Goal: Ask a question

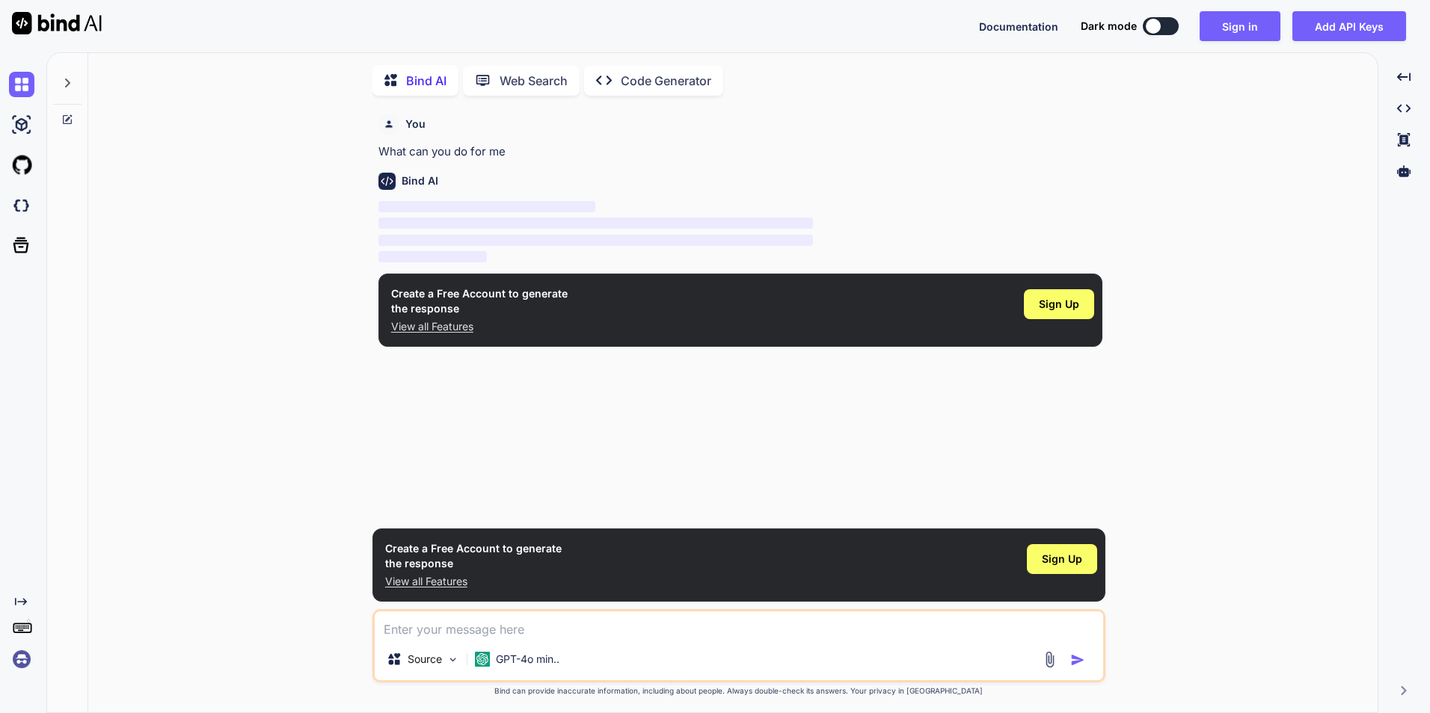
scroll to position [6, 0]
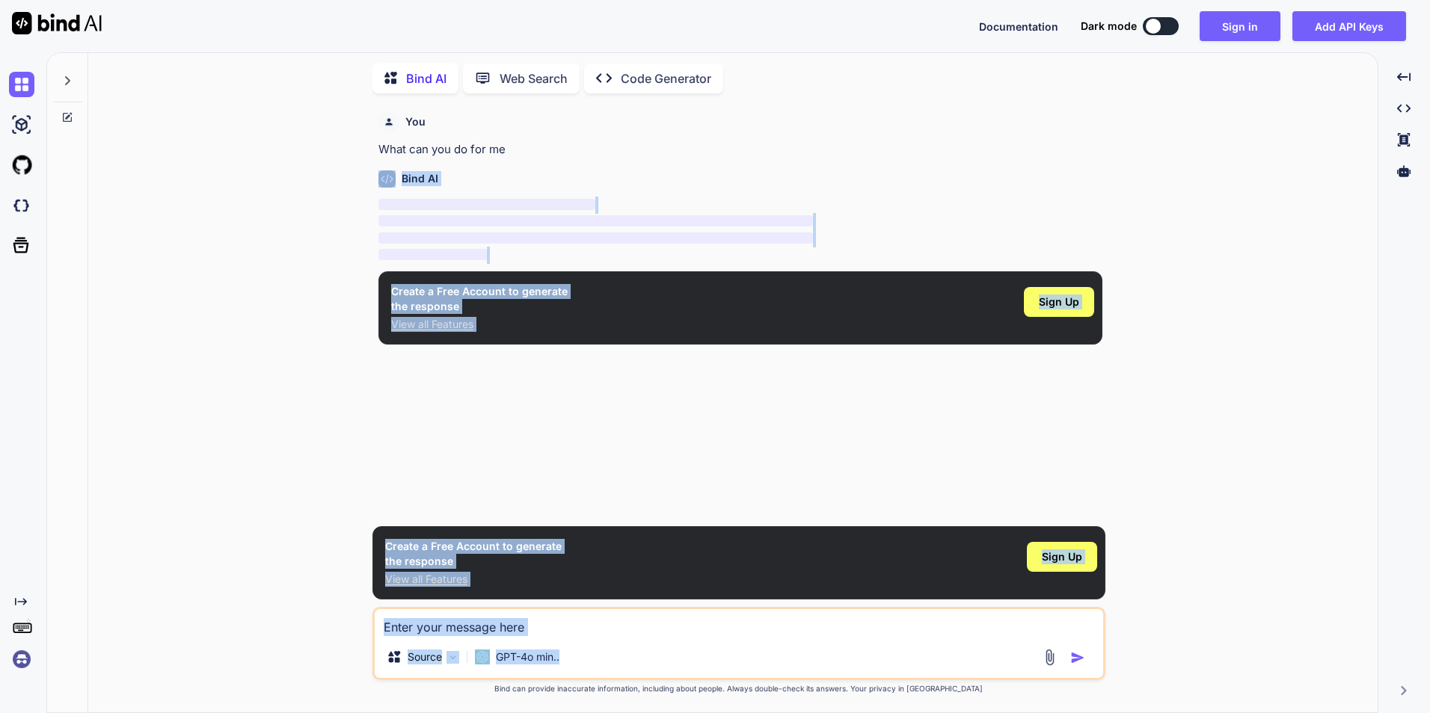
drag, startPoint x: 251, startPoint y: 188, endPoint x: 1193, endPoint y: 660, distance: 1053.8
click at [1193, 660] on div "You What can you do for me Bind AI ‌ ‌ ‌ ‌ Create a Free Account to generate th…" at bounding box center [738, 408] width 1277 height 607
drag, startPoint x: 1193, startPoint y: 660, endPoint x: 1209, endPoint y: 458, distance: 202.6
click at [1209, 458] on div "You What can you do for me Bind AI ‌ ‌ ‌ ‌ Create a Free Account to generate th…" at bounding box center [738, 408] width 1277 height 607
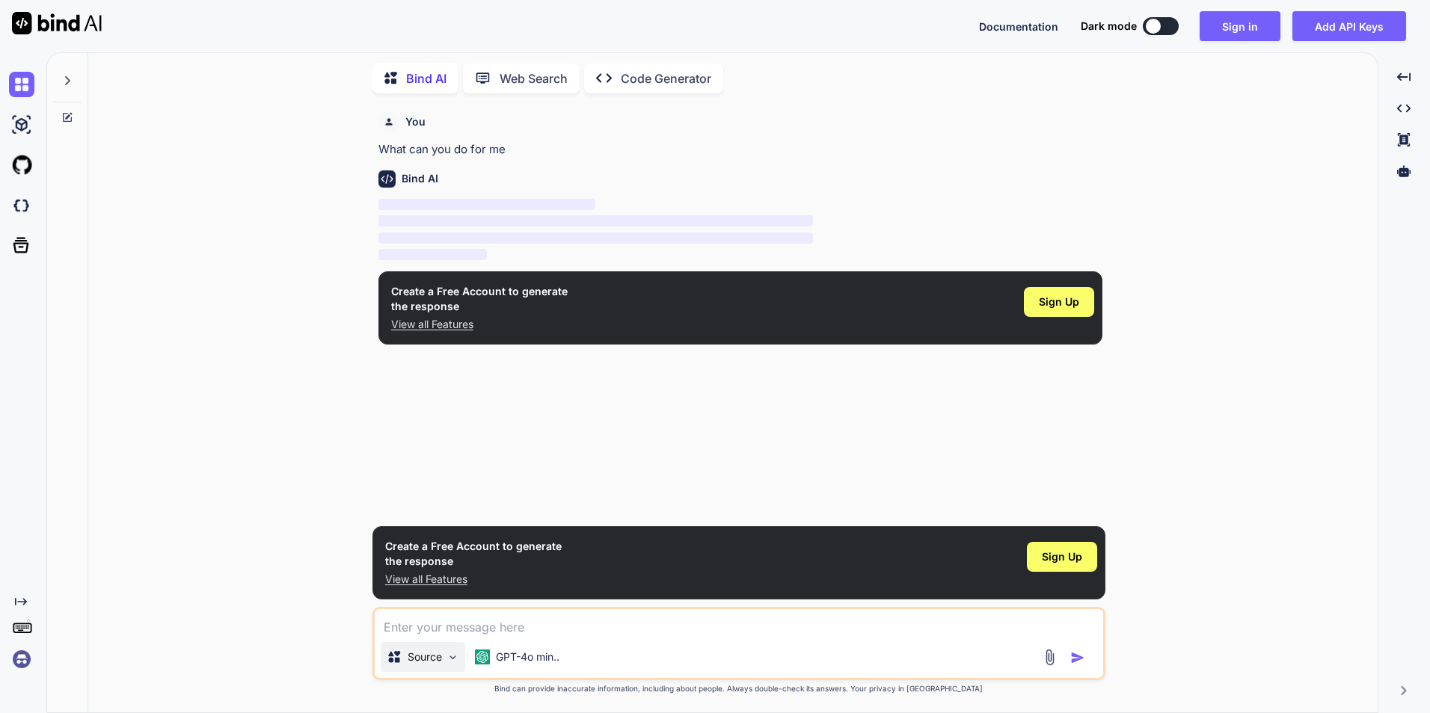
click at [455, 653] on img at bounding box center [452, 657] width 13 height 13
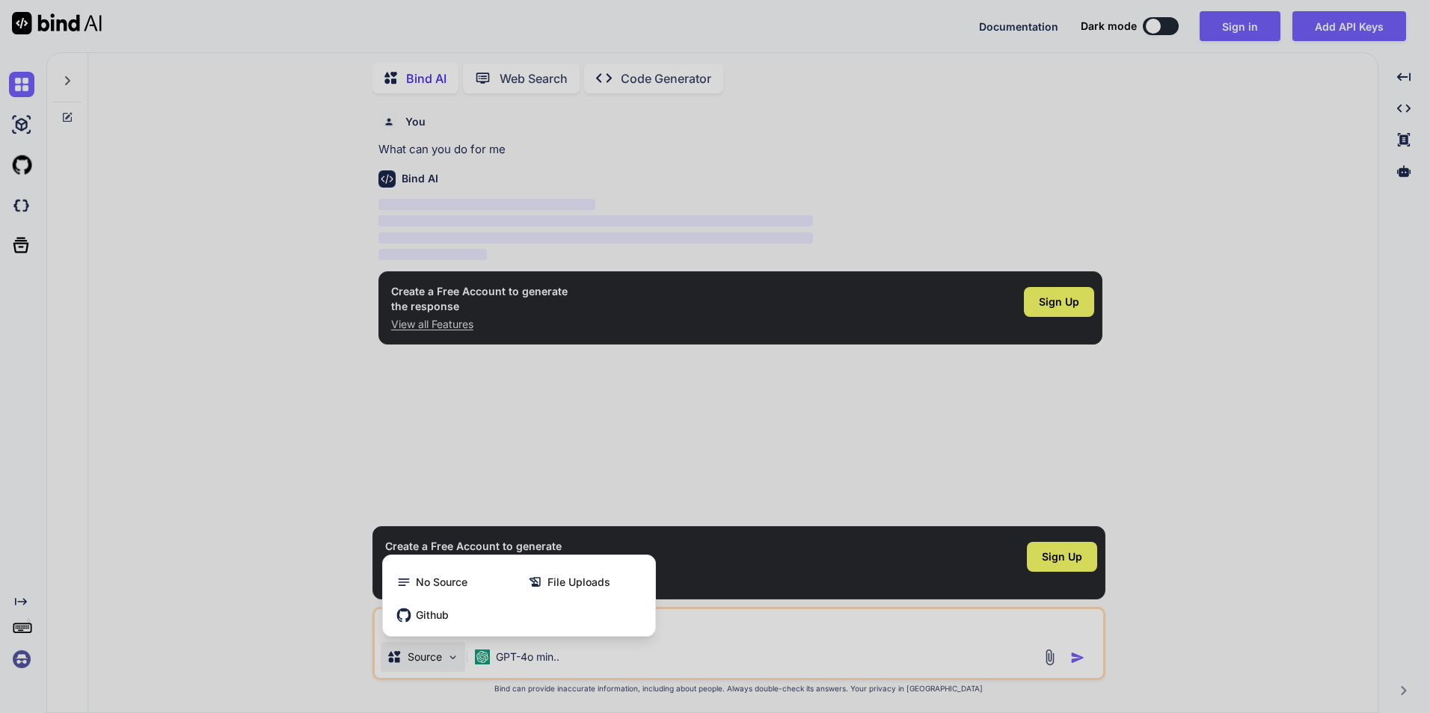
click at [283, 634] on div at bounding box center [715, 356] width 1430 height 713
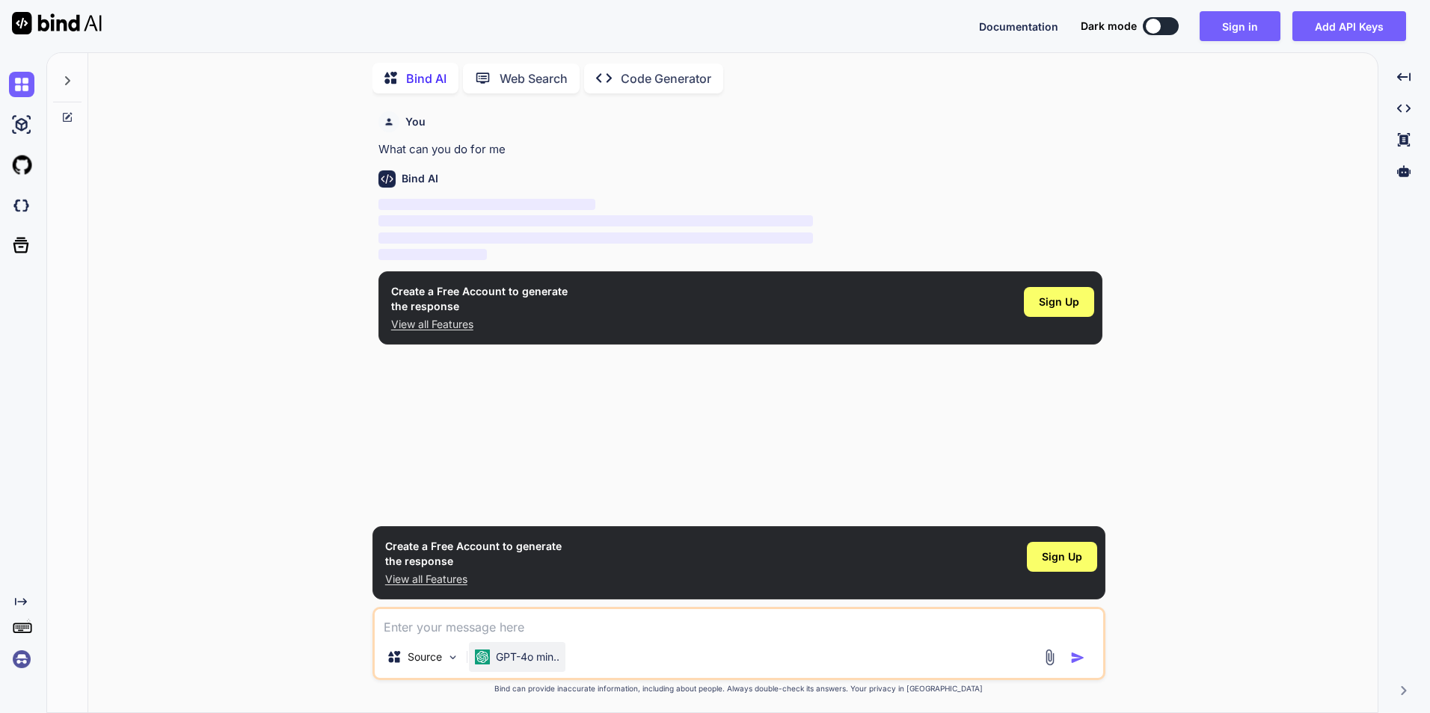
click at [553, 660] on p "GPT-4o min.." at bounding box center [528, 657] width 64 height 15
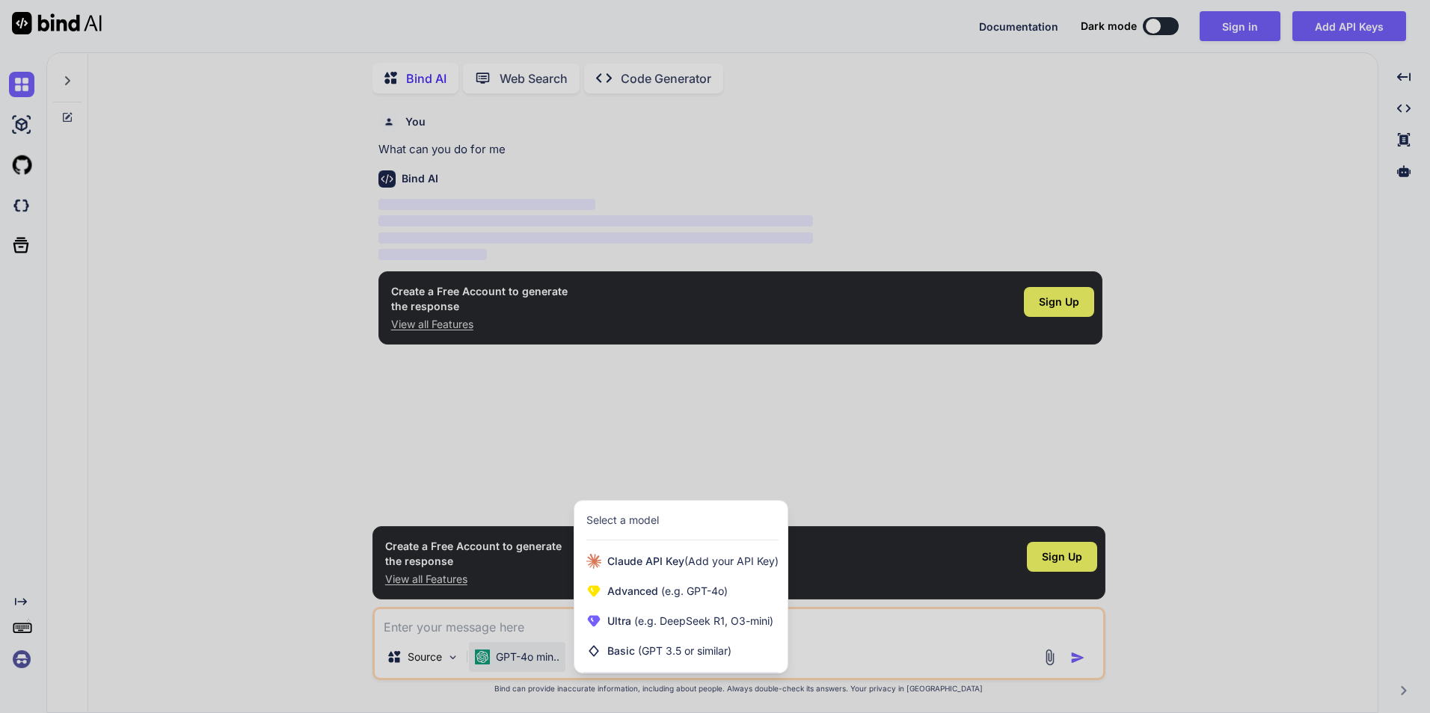
click at [351, 469] on div at bounding box center [715, 356] width 1430 height 713
type textarea "x"
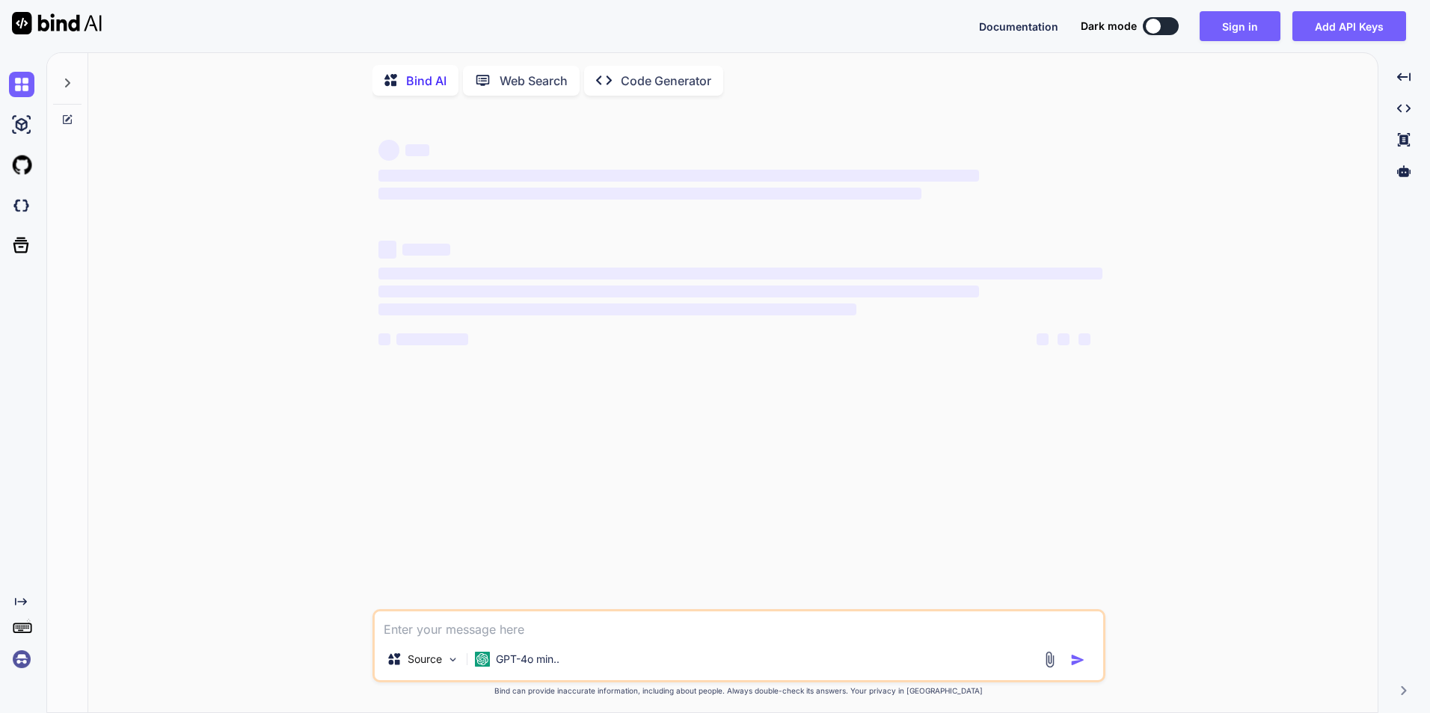
type textarea "x"
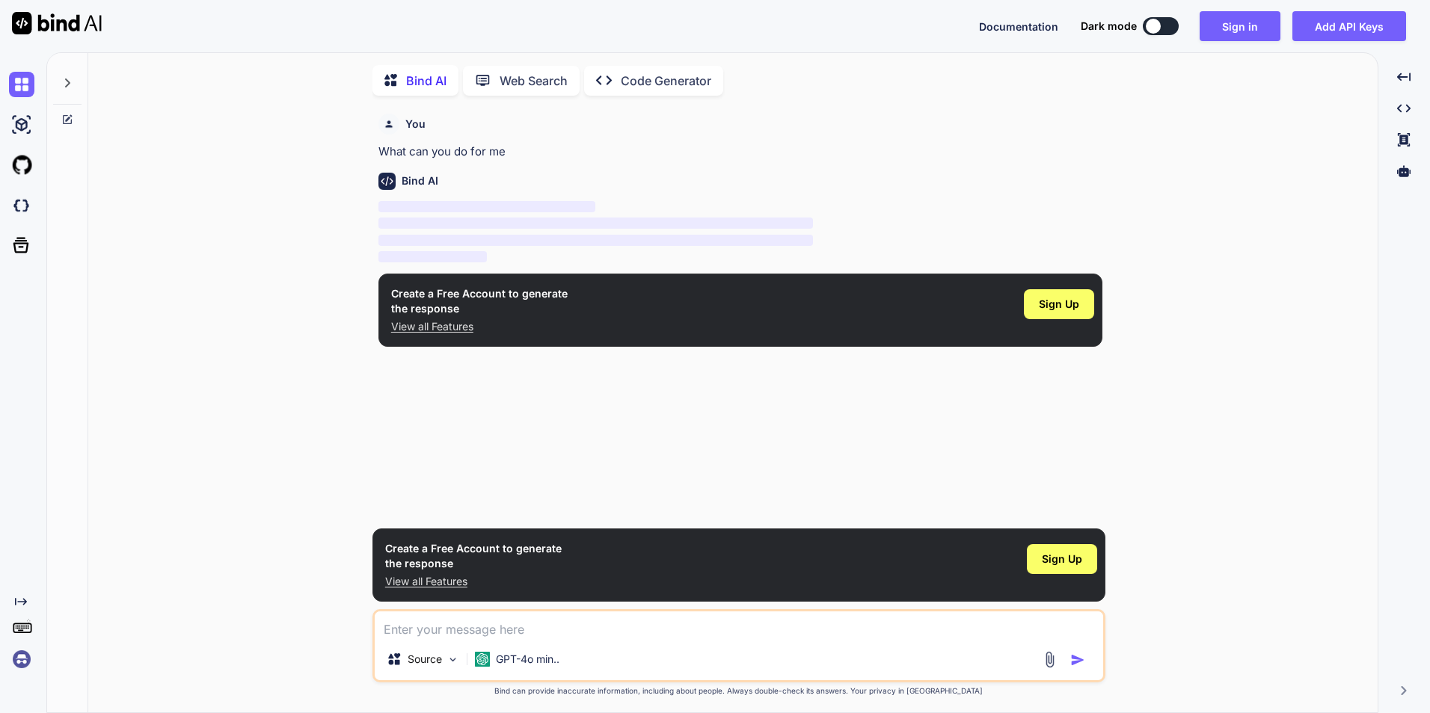
scroll to position [6, 0]
